Goal: Transaction & Acquisition: Purchase product/service

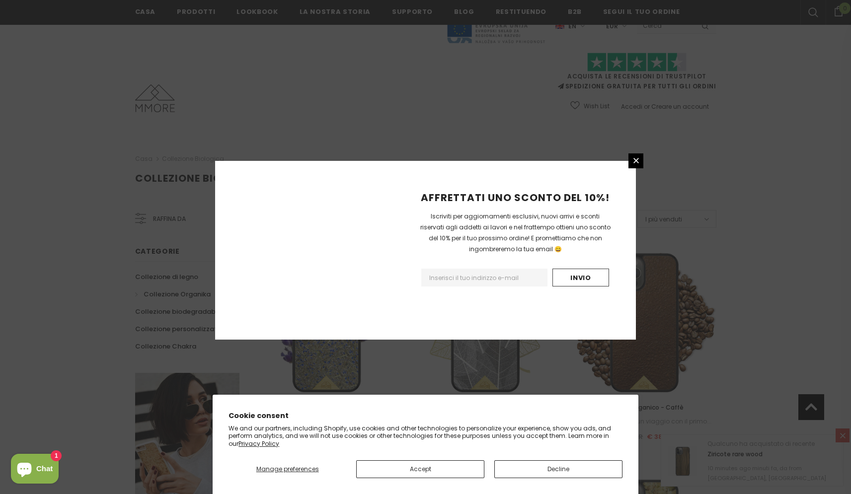
scroll to position [1055, 0]
